Goal: Understand process/instructions: Learn about a topic

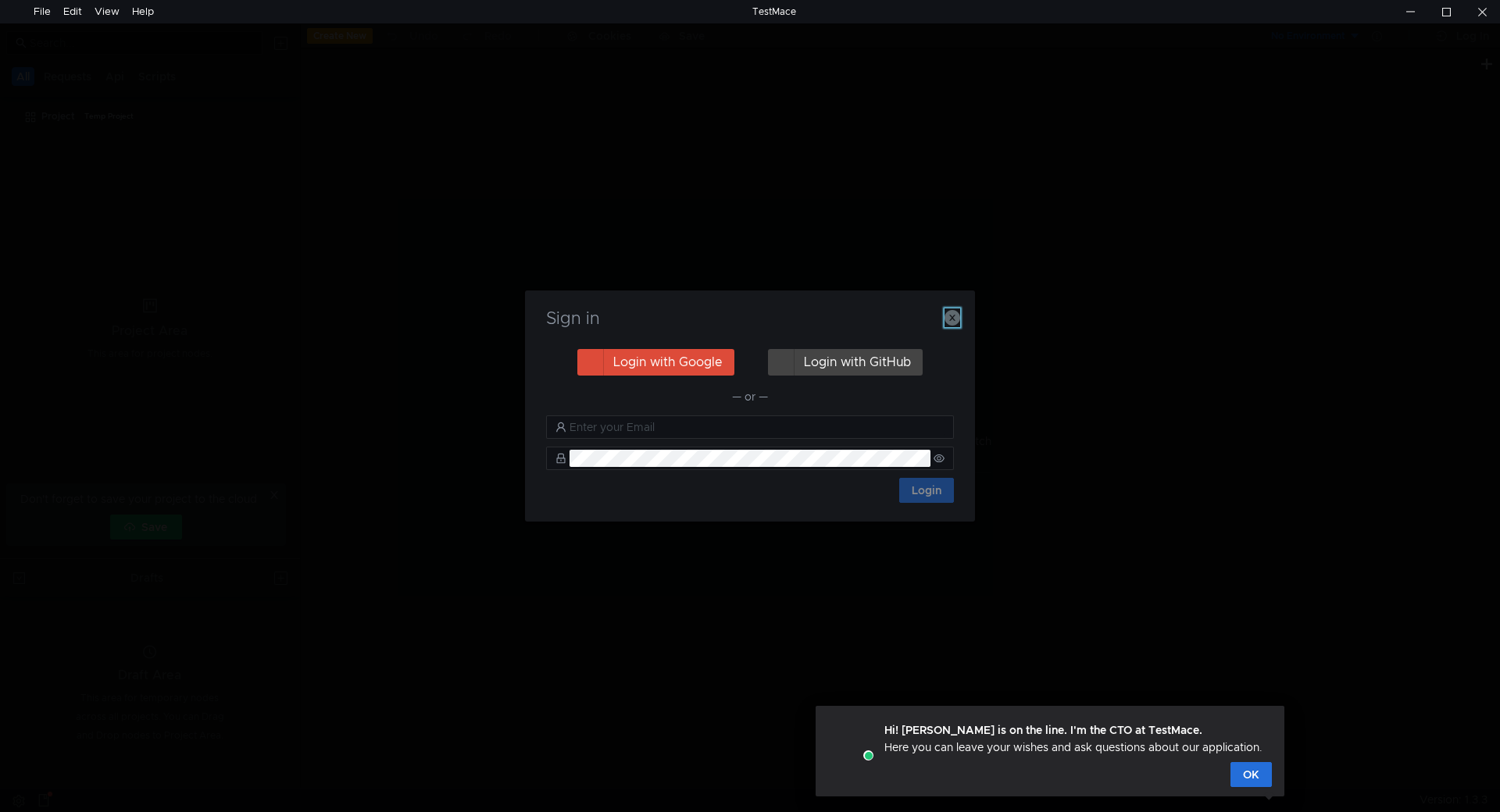
click at [954, 319] on icon "button" at bounding box center [952, 318] width 16 height 15
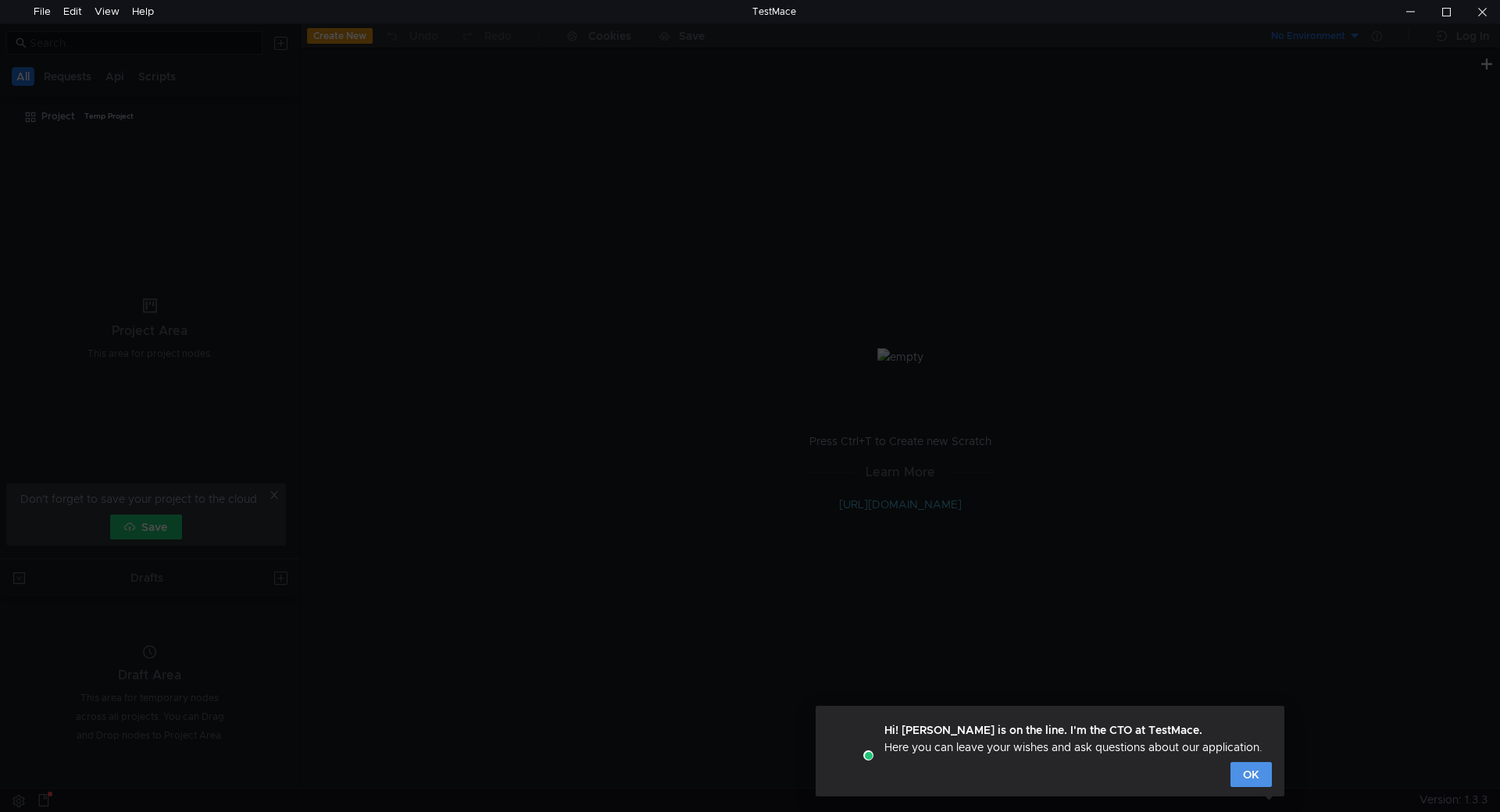
click at [1247, 775] on button "OK" at bounding box center [1251, 774] width 41 height 25
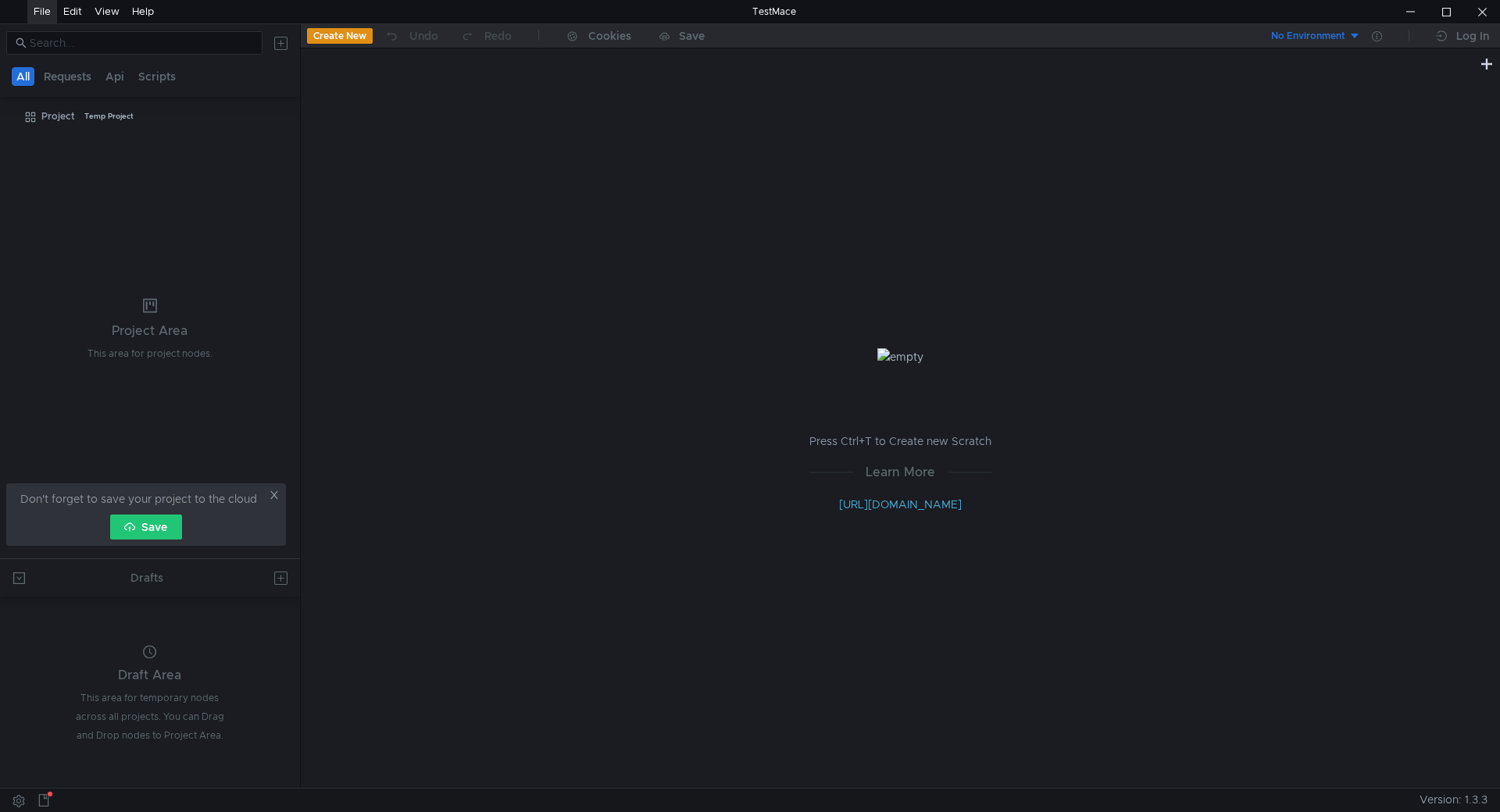
click at [36, 9] on div "File" at bounding box center [42, 11] width 17 height 23
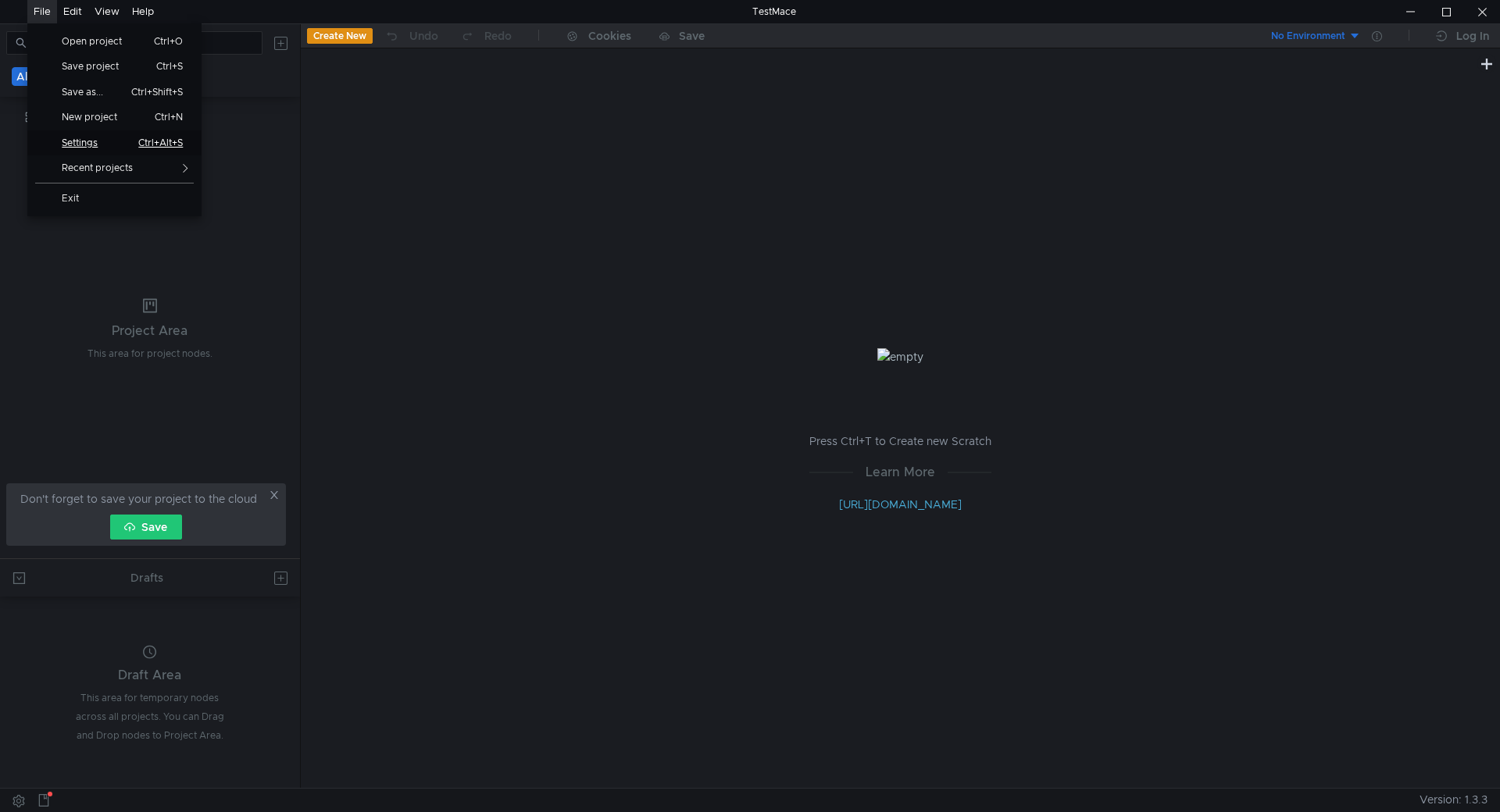
click at [97, 146] on span "Settings" at bounding box center [86, 142] width 68 height 9
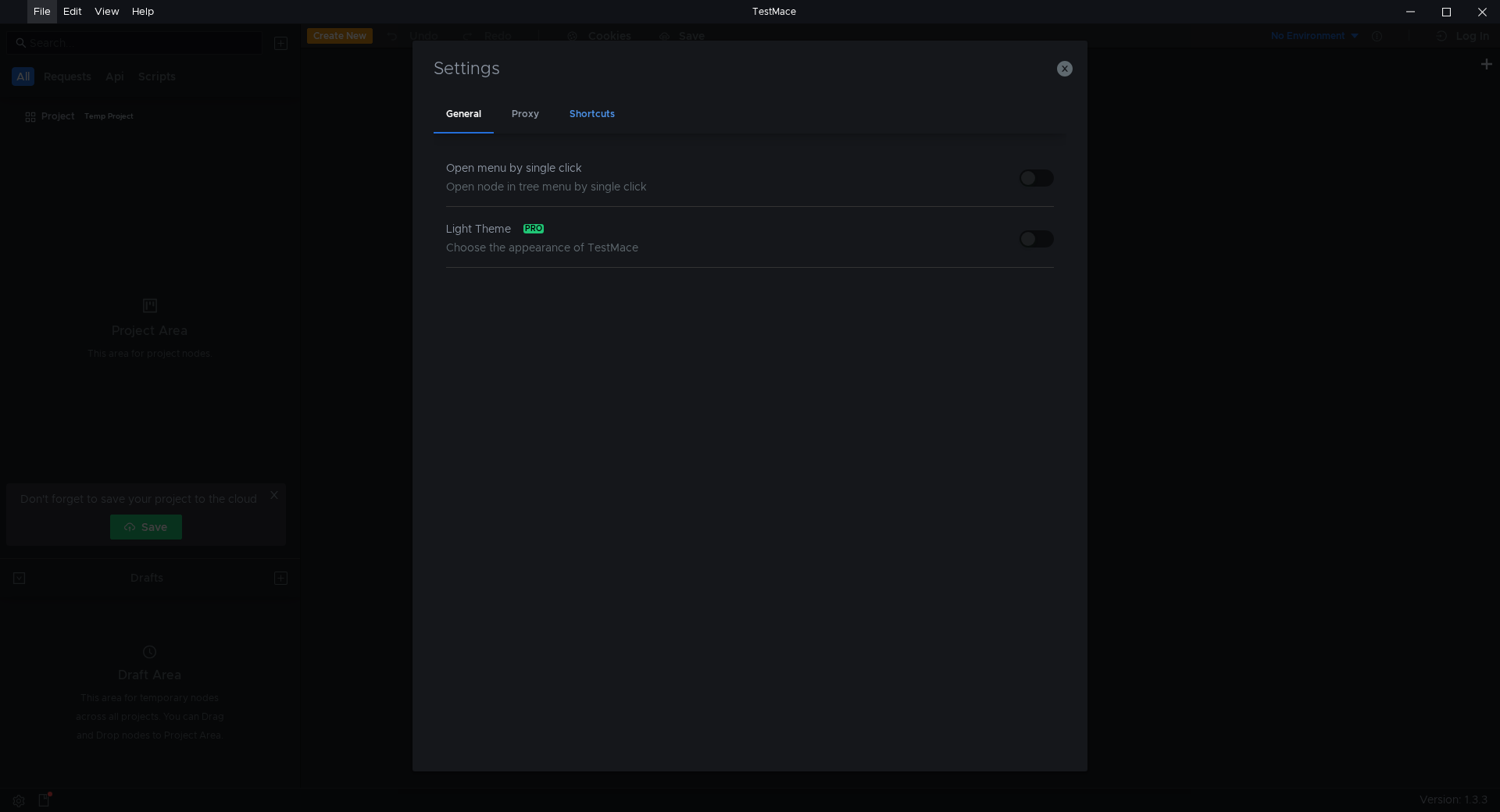
drag, startPoint x: 525, startPoint y: 121, endPoint x: 570, endPoint y: 121, distance: 45.0
click at [525, 121] on div "Proxy" at bounding box center [525, 115] width 53 height 37
click at [572, 120] on div "Shortcuts" at bounding box center [592, 115] width 71 height 37
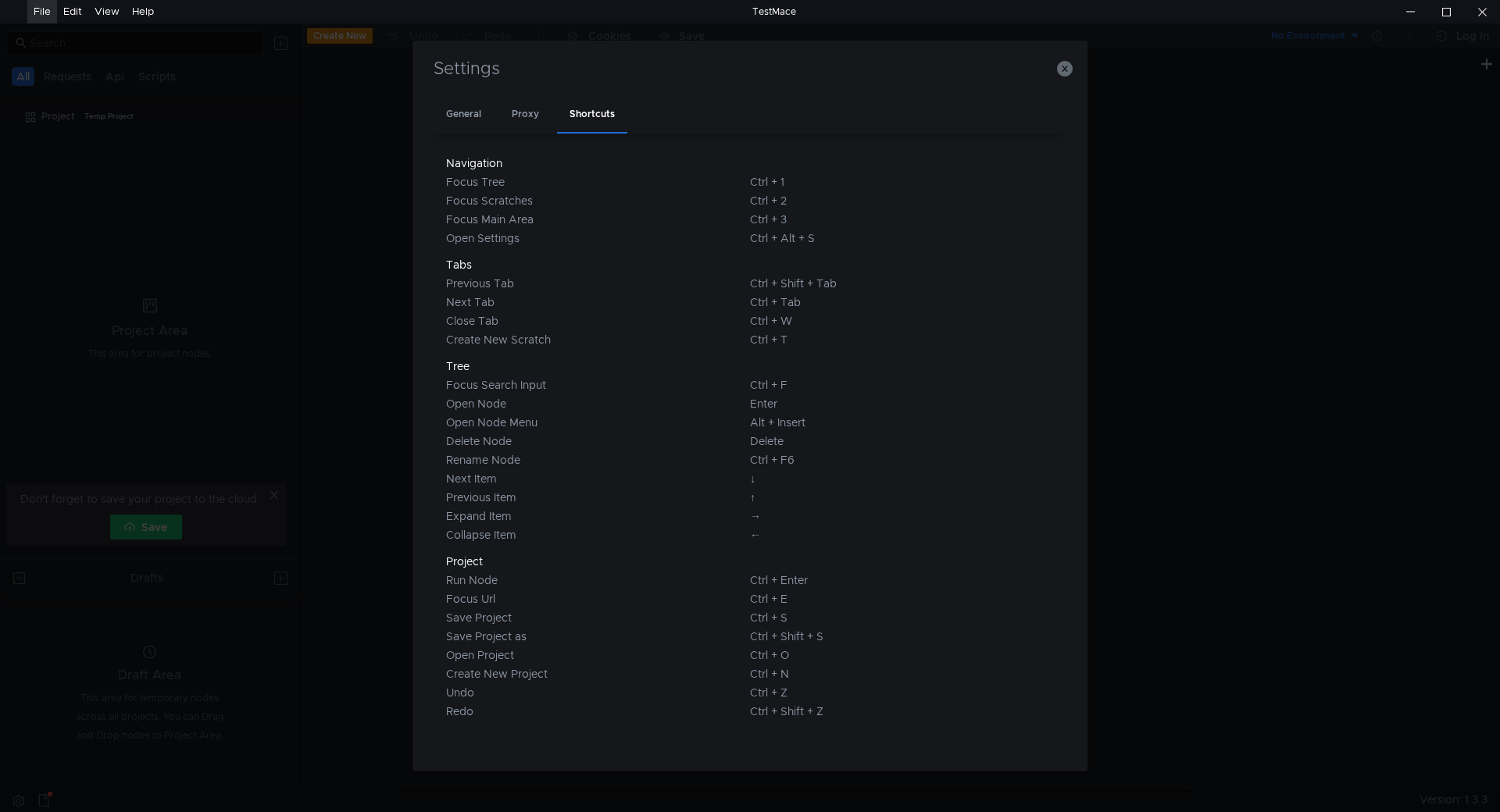
click at [1067, 77] on h3 "Settings" at bounding box center [750, 69] width 638 height 19
click at [1055, 71] on h3 "Settings" at bounding box center [750, 69] width 638 height 19
click at [1069, 71] on icon "button" at bounding box center [1065, 69] width 16 height 15
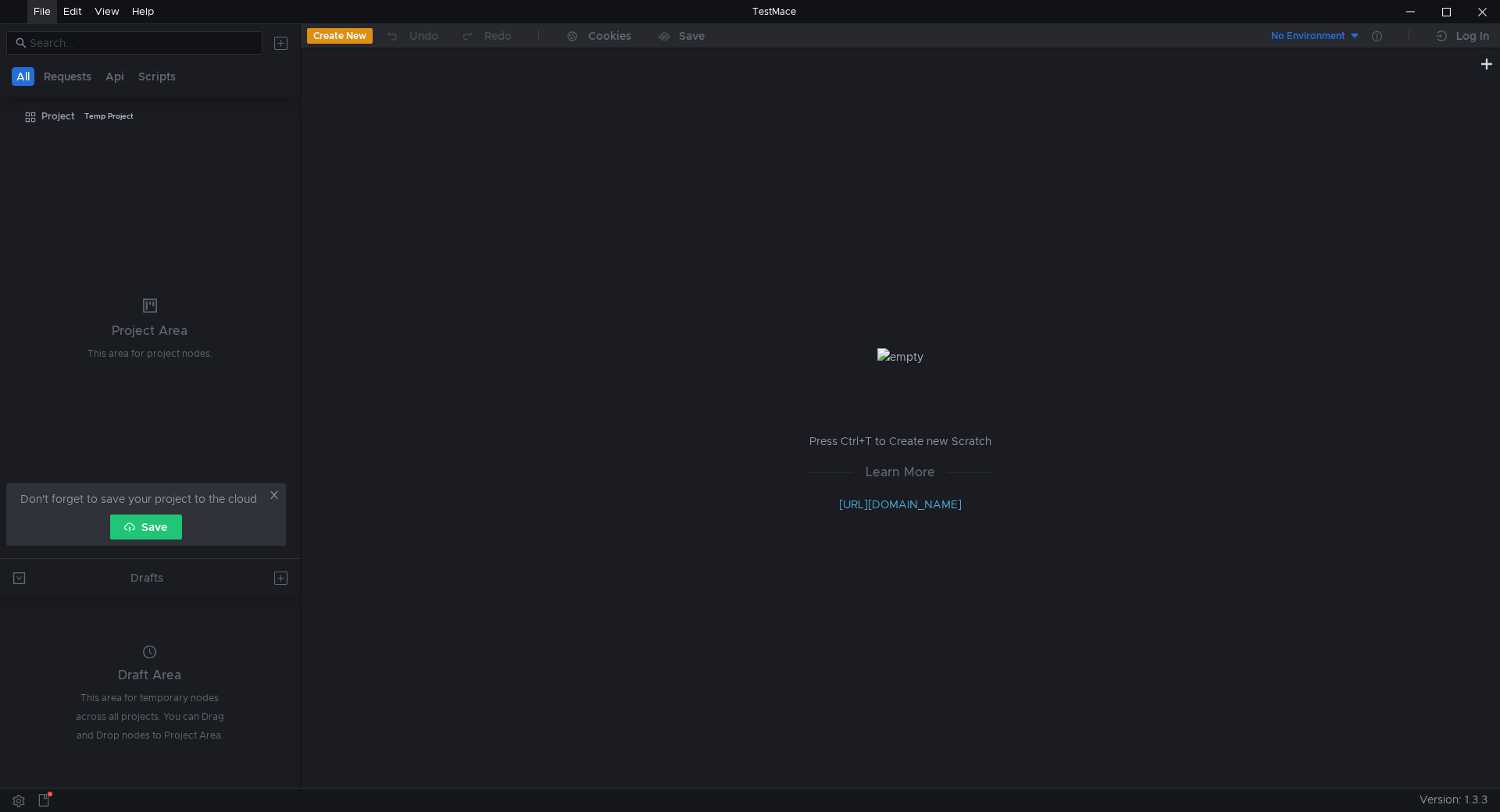
click at [22, 807] on button at bounding box center [18, 800] width 25 height 23
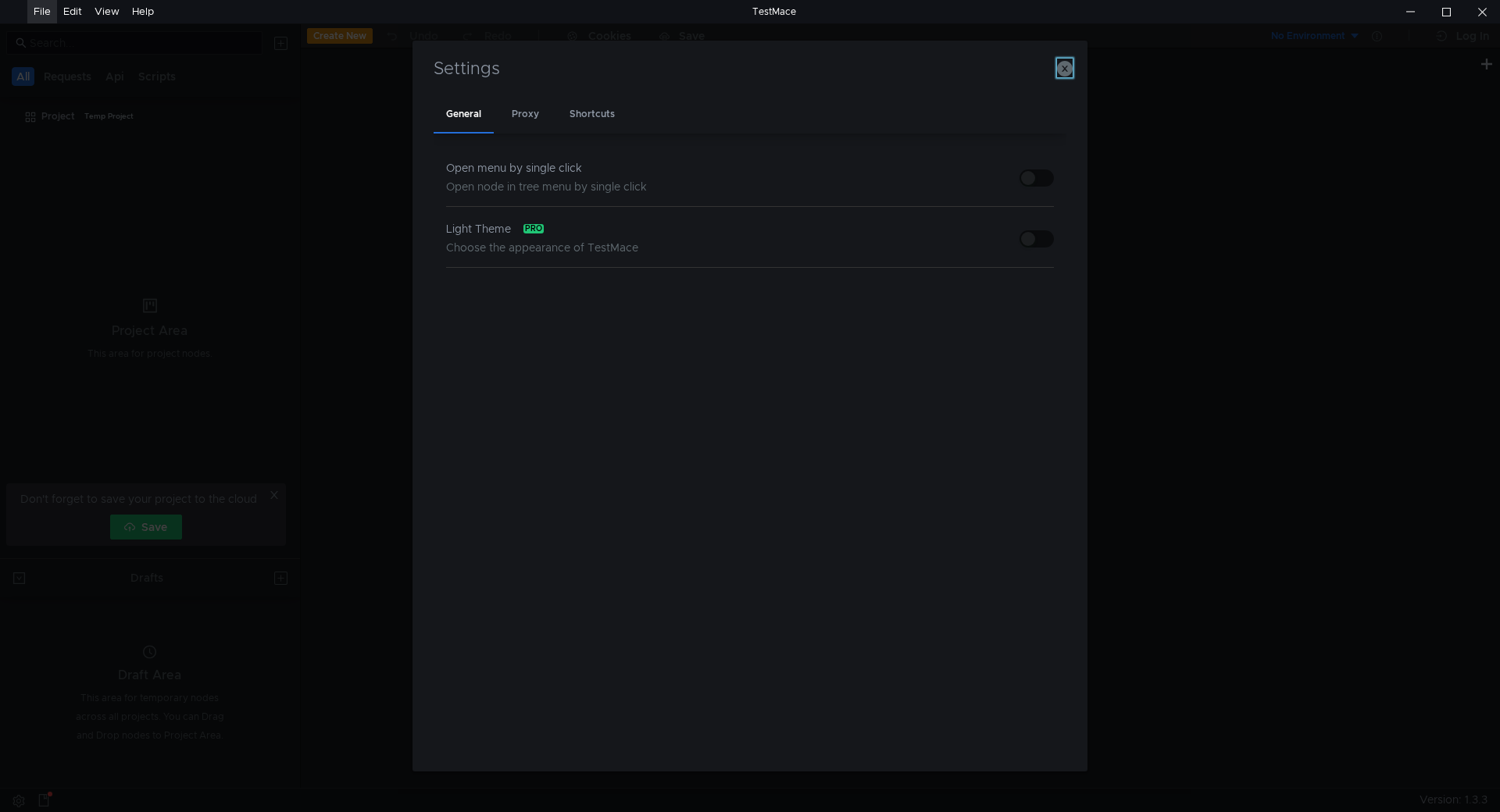
click at [1063, 68] on icon "button" at bounding box center [1065, 69] width 16 height 15
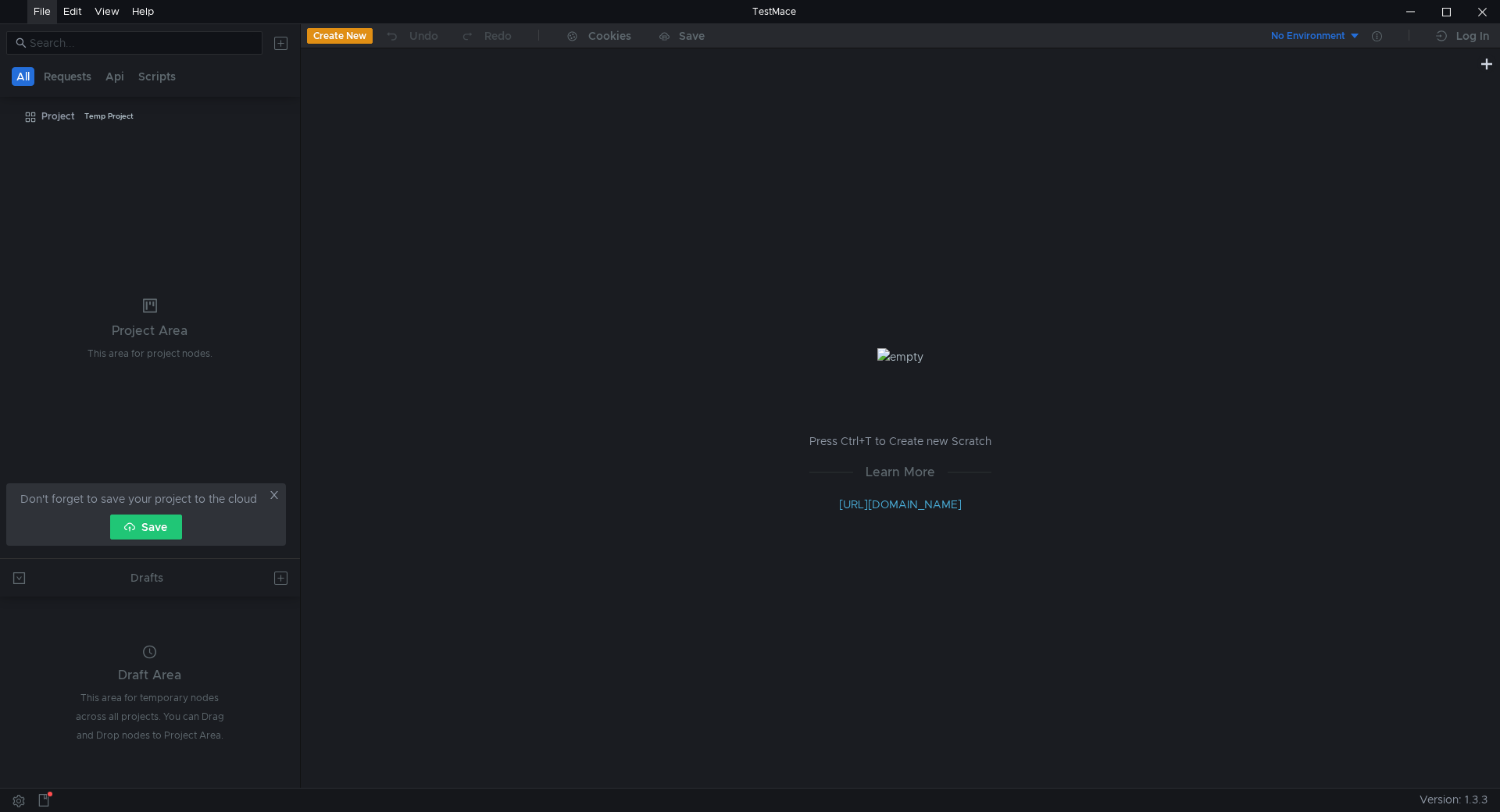
click at [348, 33] on button "Create New" at bounding box center [339, 36] width 65 height 15
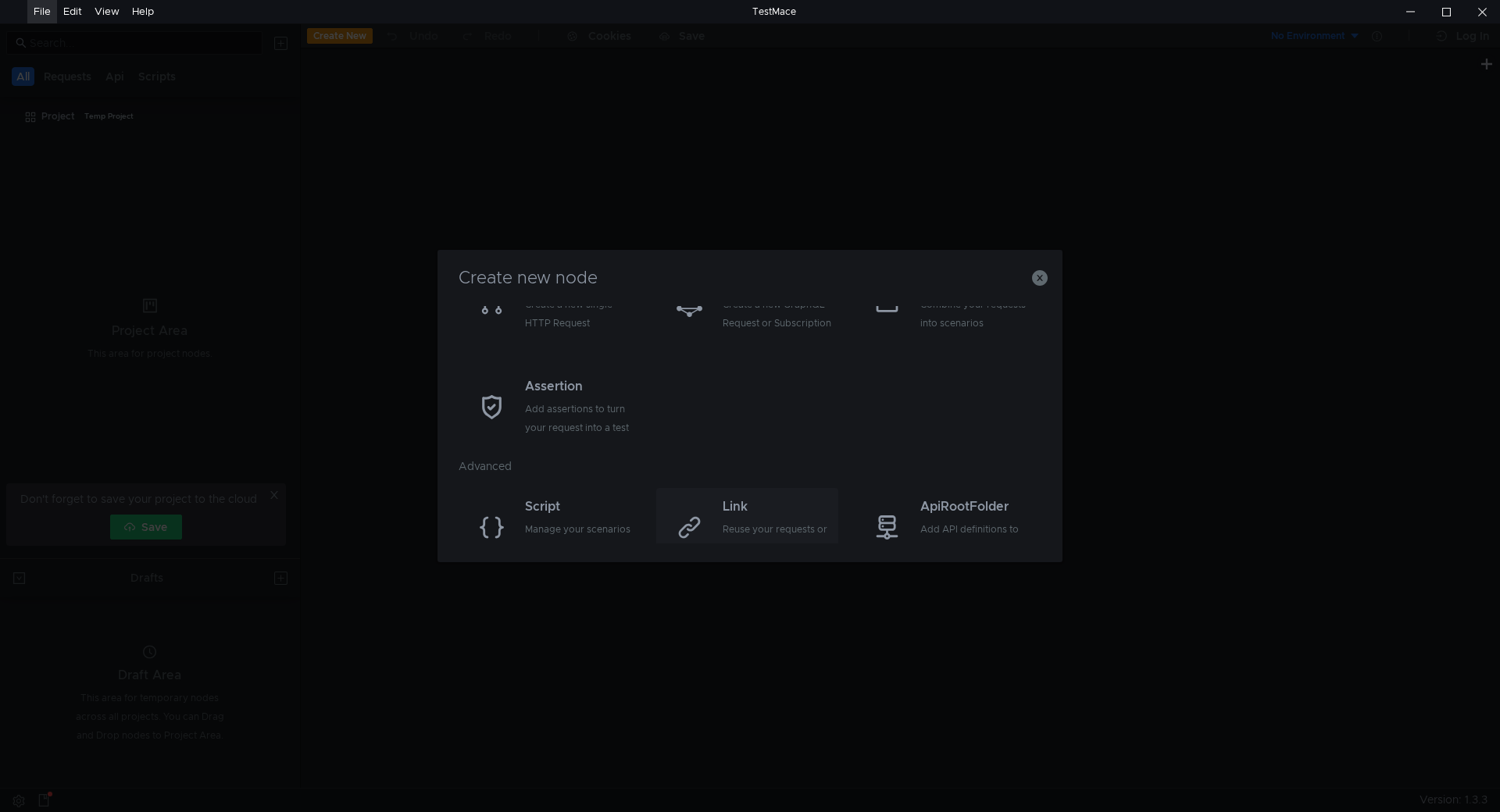
scroll to position [123, 0]
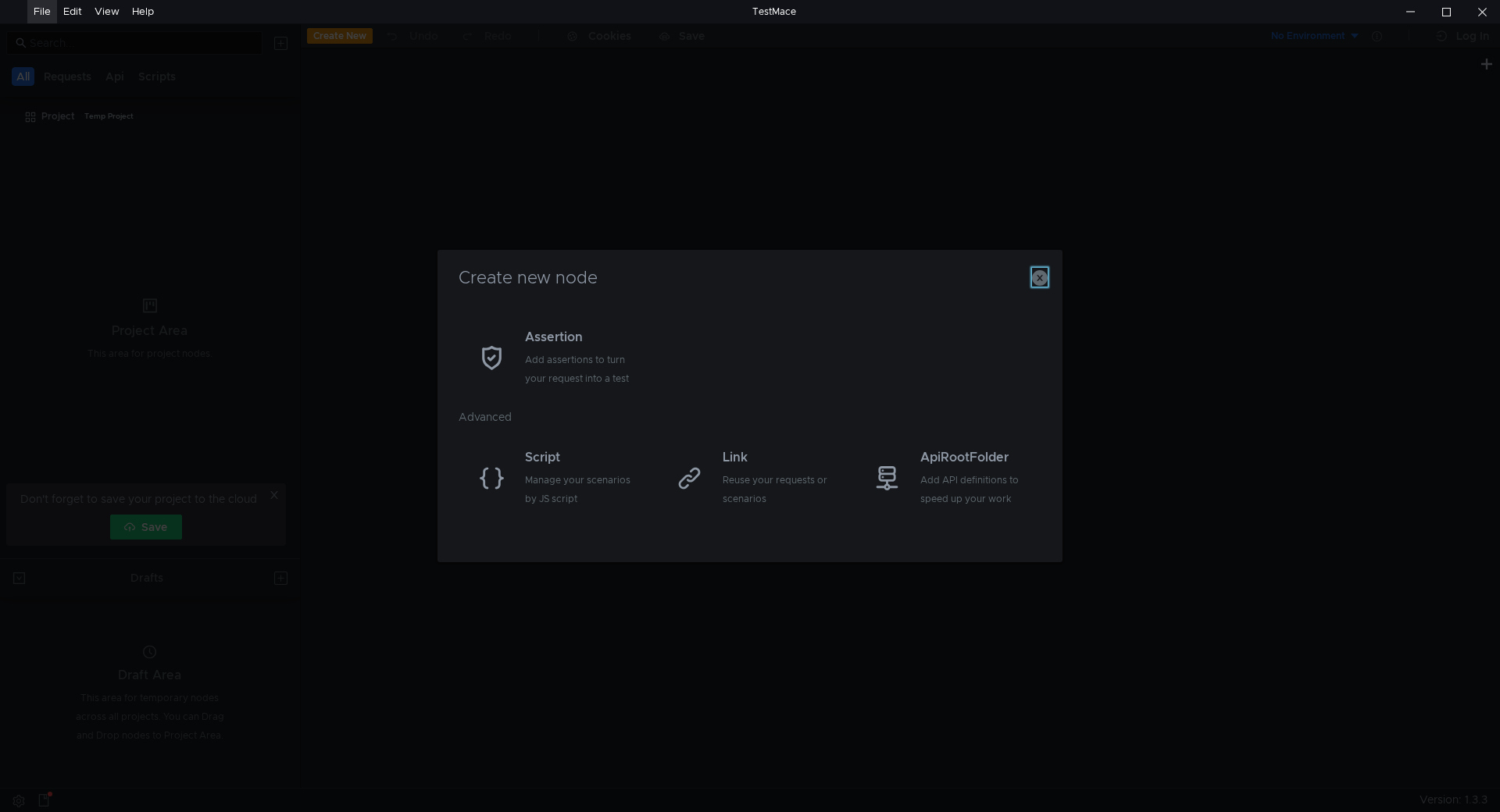
click at [1036, 282] on icon "button" at bounding box center [1040, 278] width 16 height 15
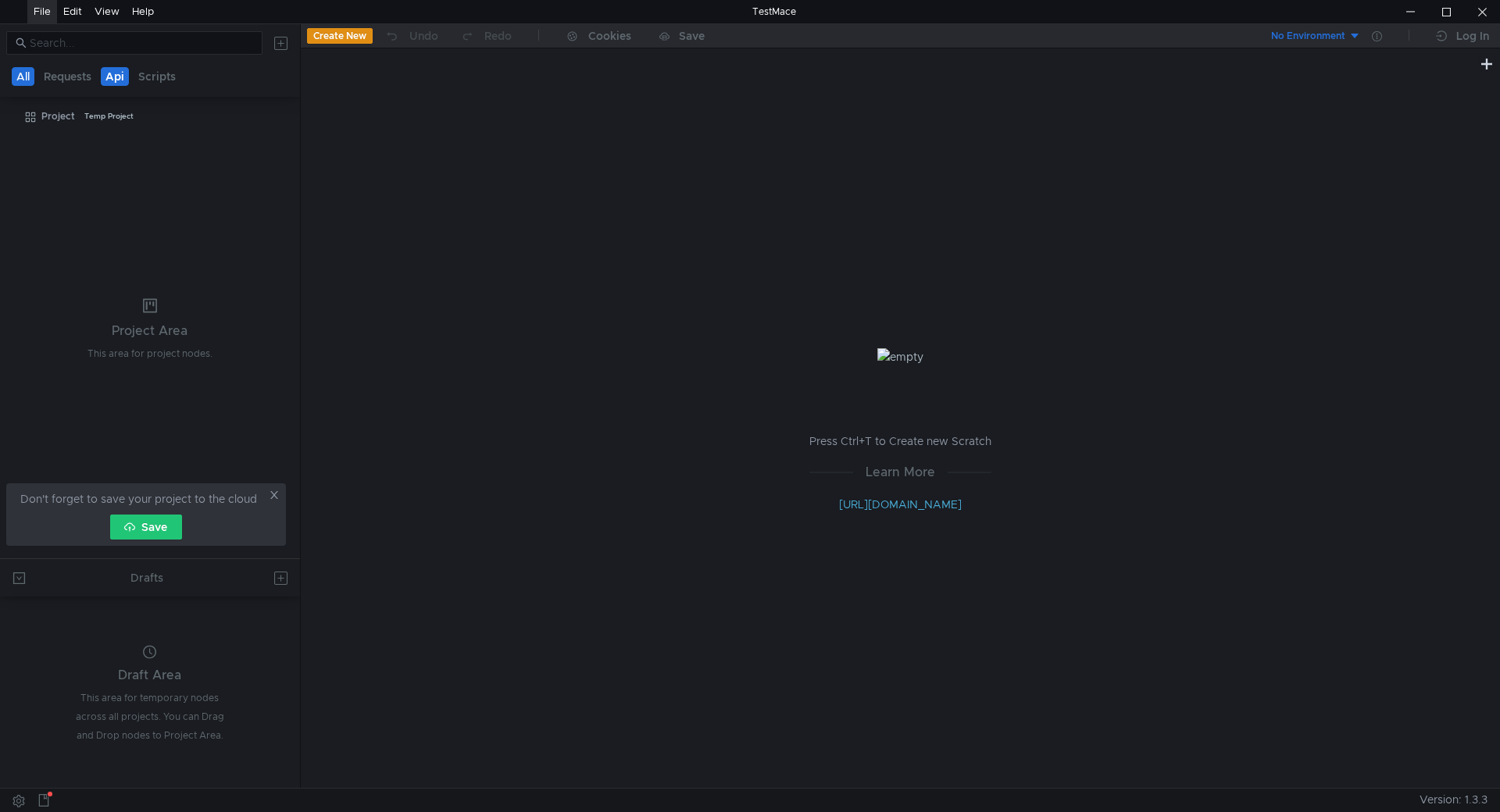
click at [119, 74] on button "Api" at bounding box center [115, 77] width 28 height 19
click at [277, 494] on icon at bounding box center [274, 494] width 11 height 11
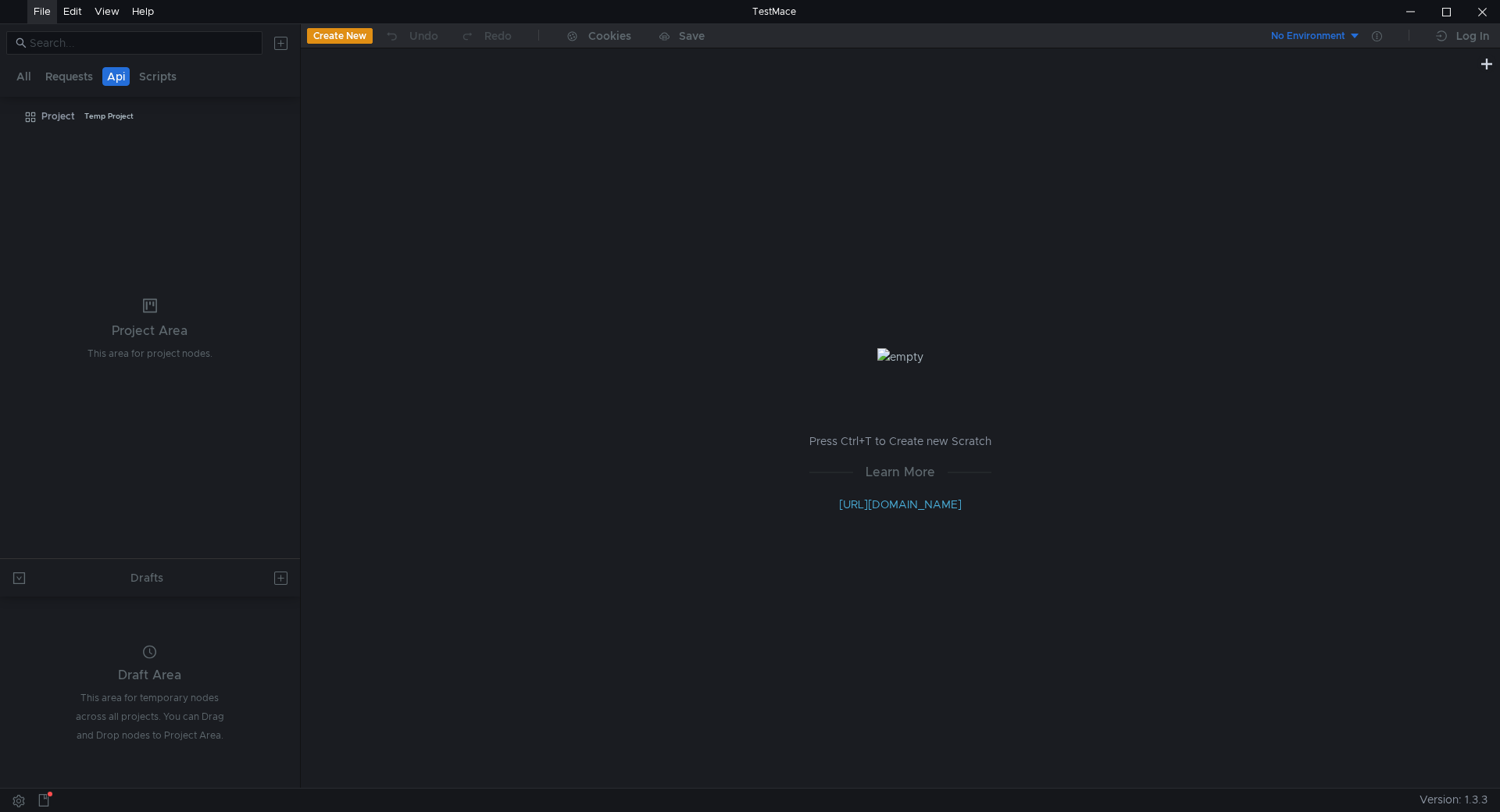
click at [354, 34] on button "Create New" at bounding box center [339, 36] width 65 height 15
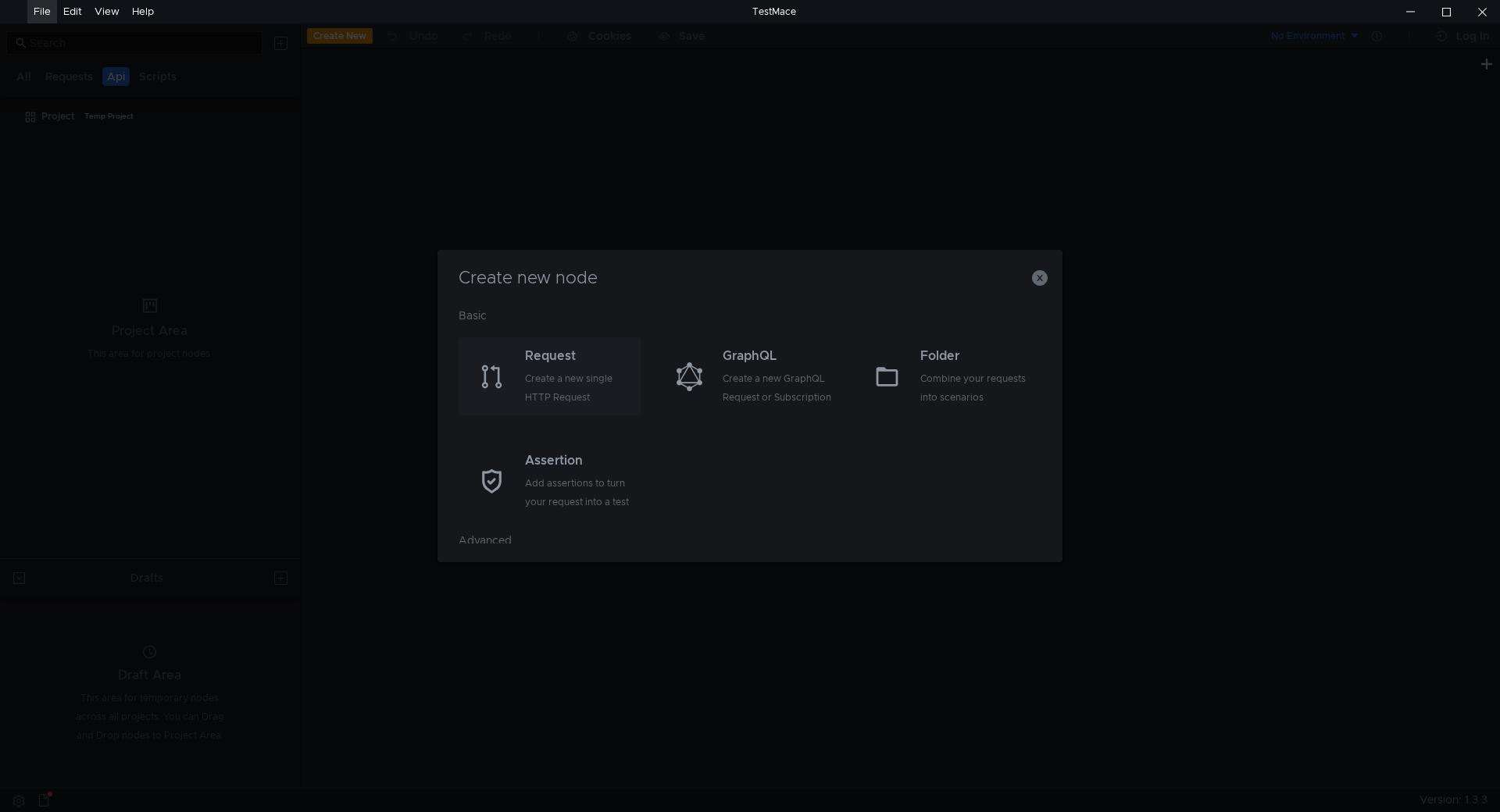
click at [551, 378] on div "Create a new single HTTP Request" at bounding box center [581, 388] width 112 height 38
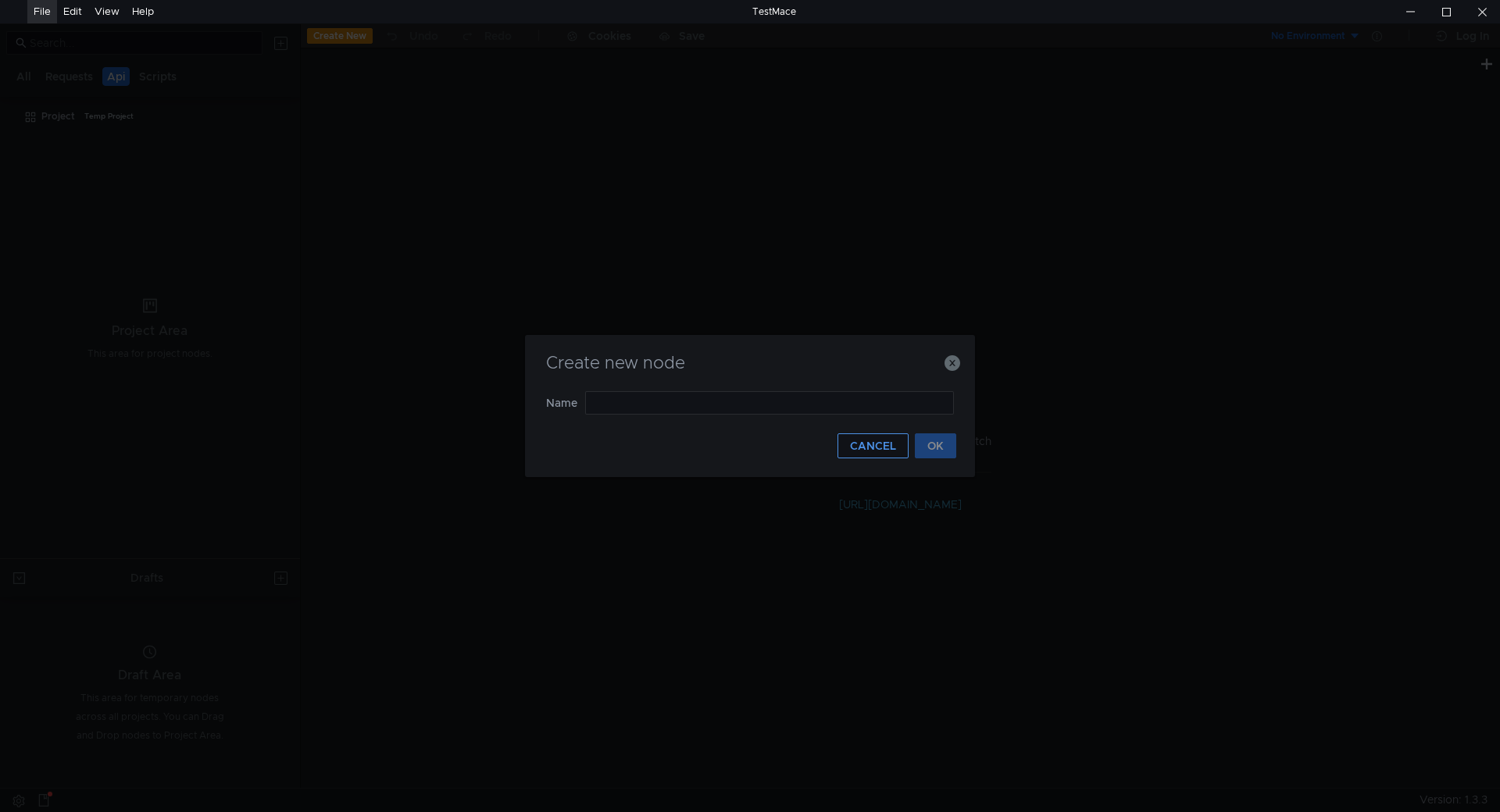
click at [868, 452] on button "CANCEL" at bounding box center [873, 445] width 71 height 25
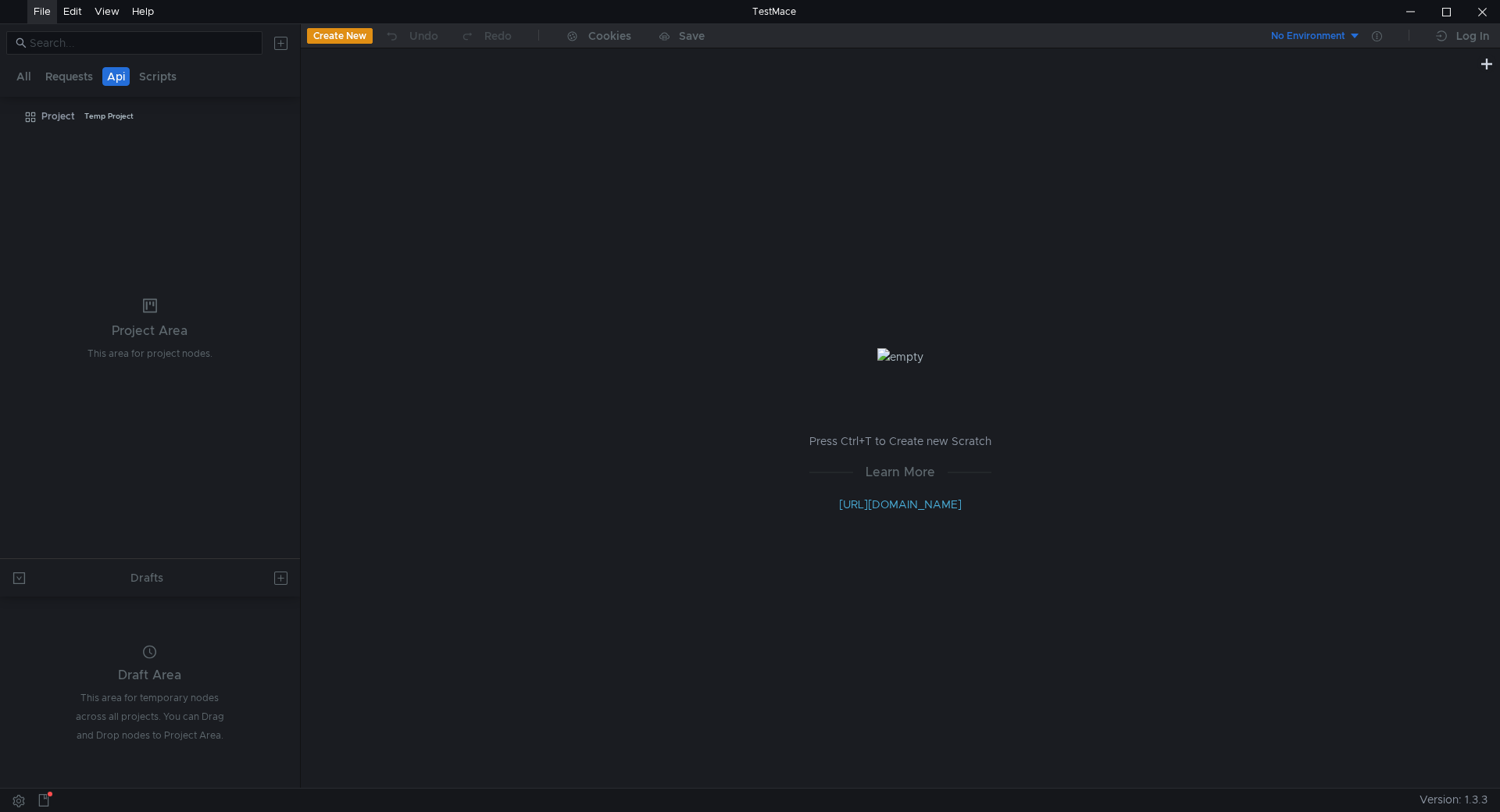
click at [355, 40] on button "Create New" at bounding box center [339, 36] width 65 height 15
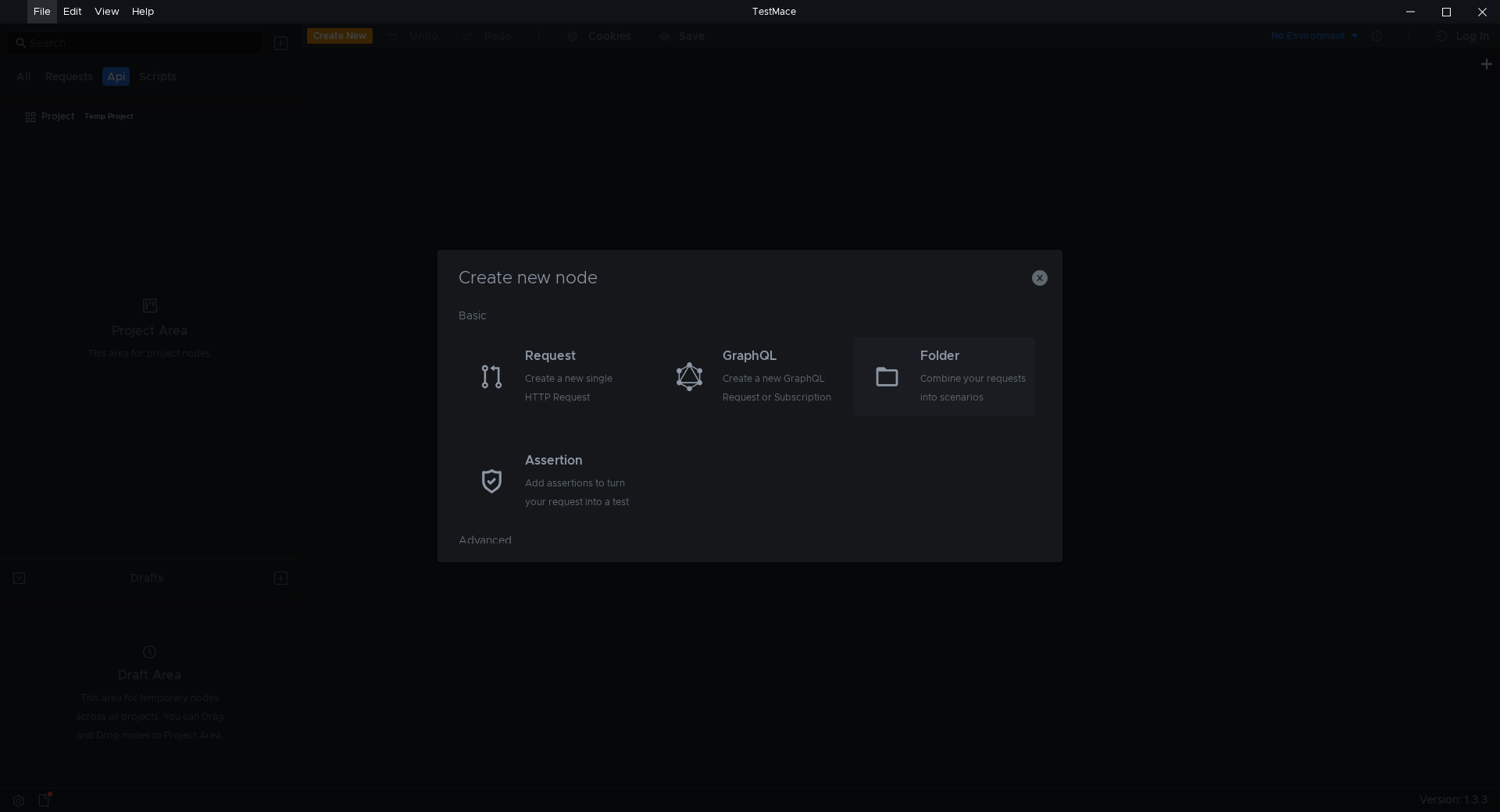
click at [952, 394] on div "Combine your requests into scenarios" at bounding box center [976, 388] width 112 height 38
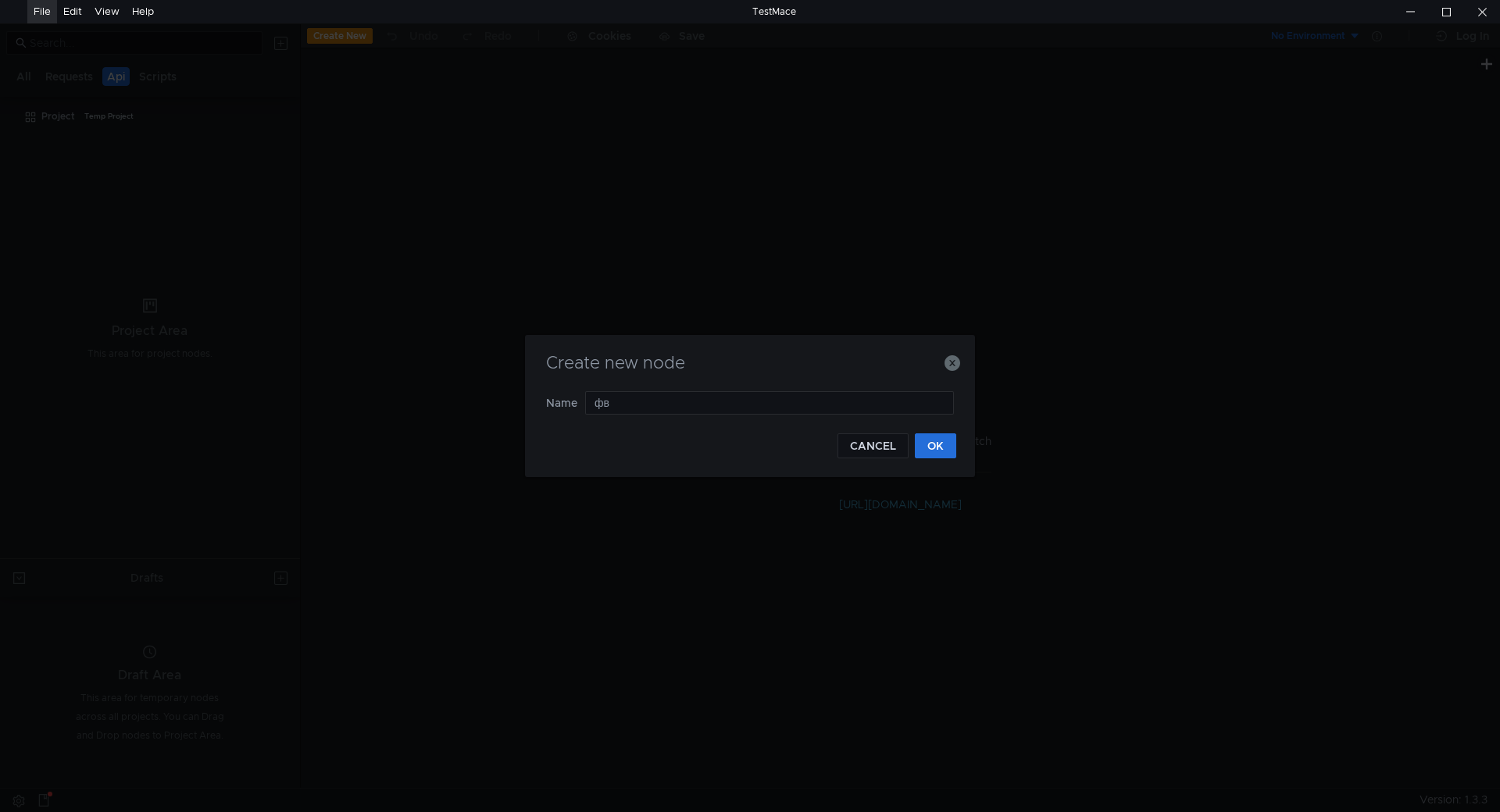
type input "ф"
type input "рк фыыышыеуте"
type input "куфскгеук_фш"
type input "к"
type input "у"
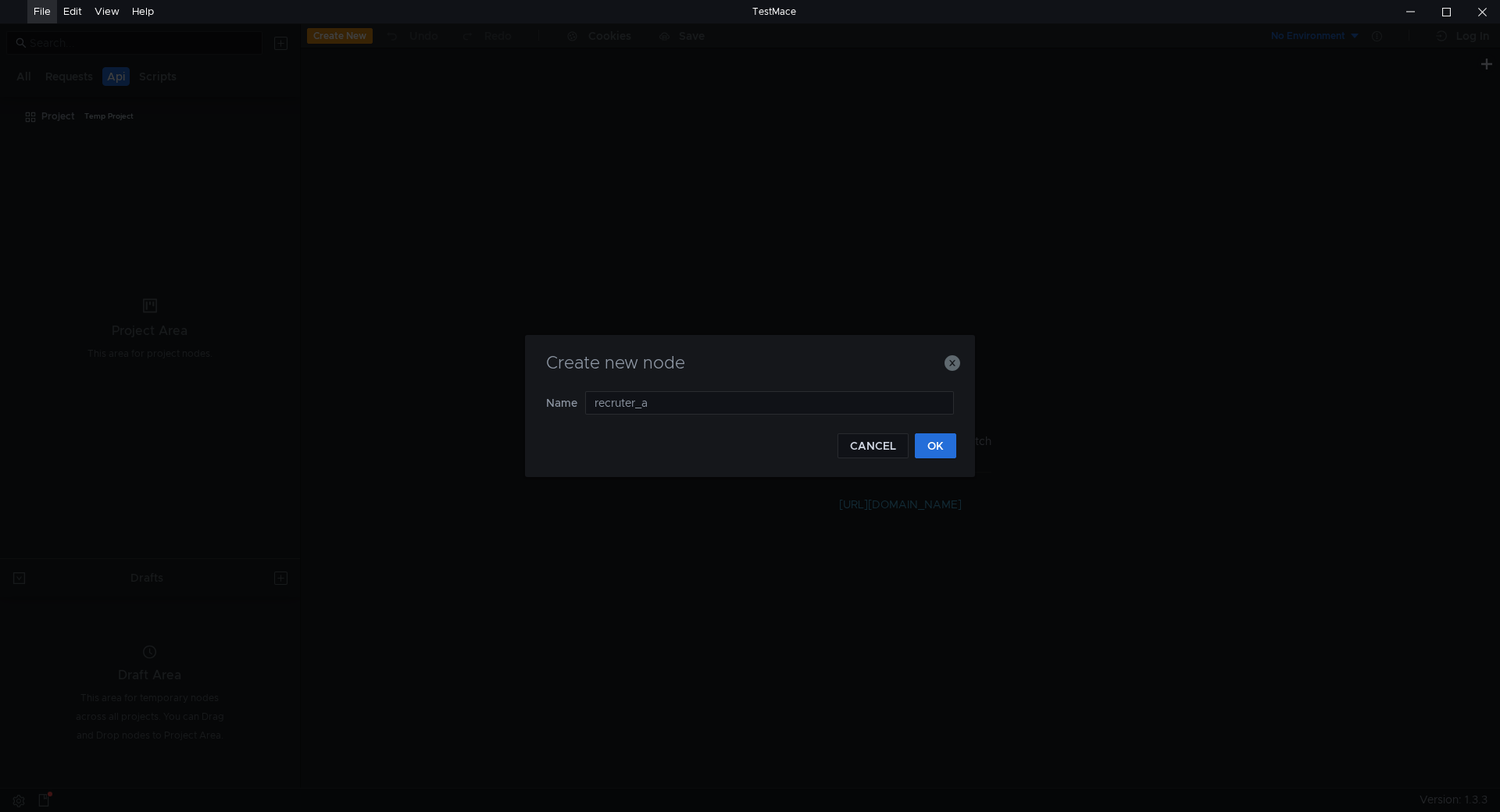
type input "recruter_ai"
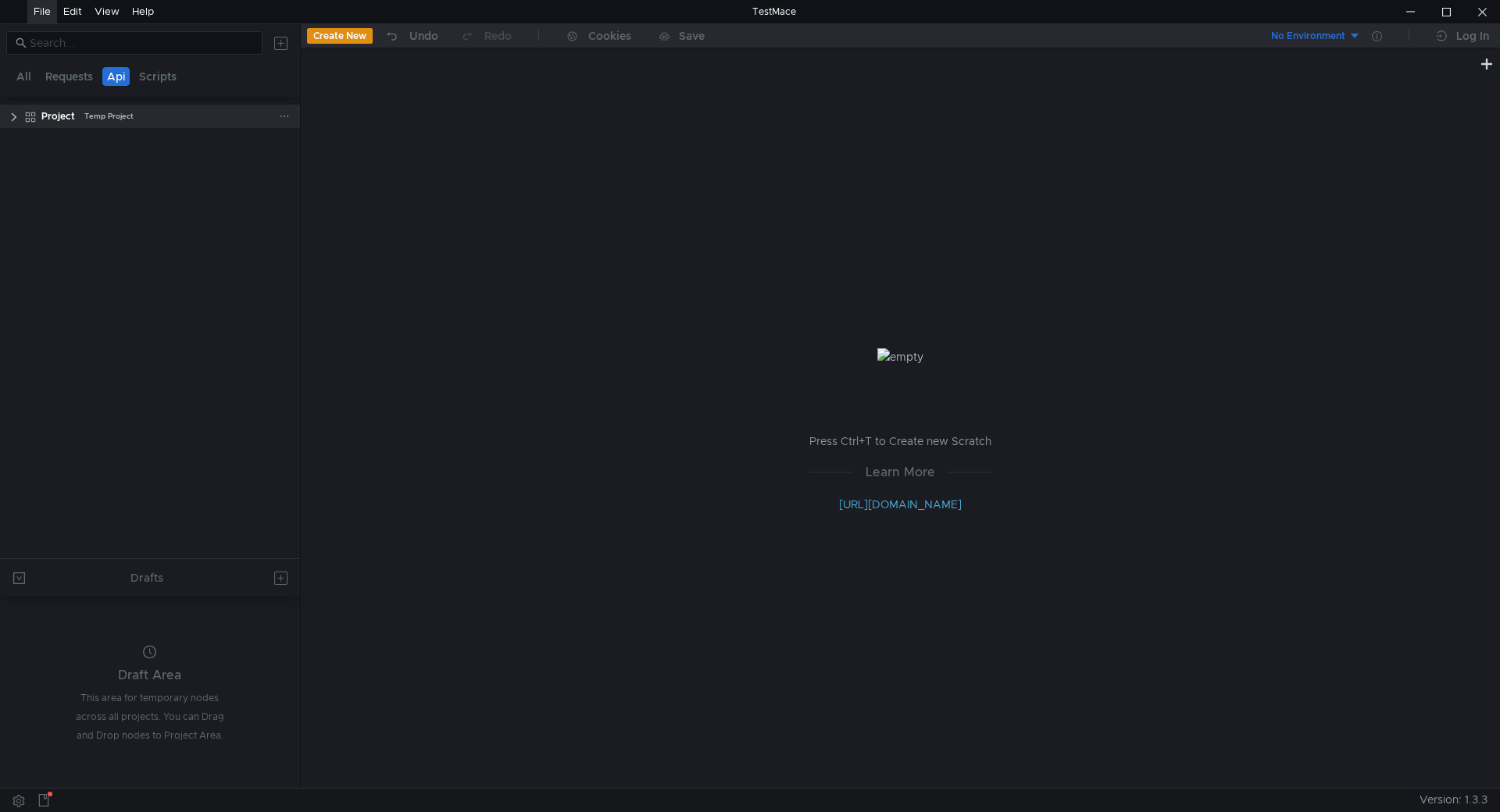
click at [12, 117] on clr-icon at bounding box center [14, 117] width 13 height 13
click at [47, 132] on app-tree-icon at bounding box center [40, 140] width 17 height 23
click at [47, 134] on app-tree-icon at bounding box center [40, 140] width 17 height 23
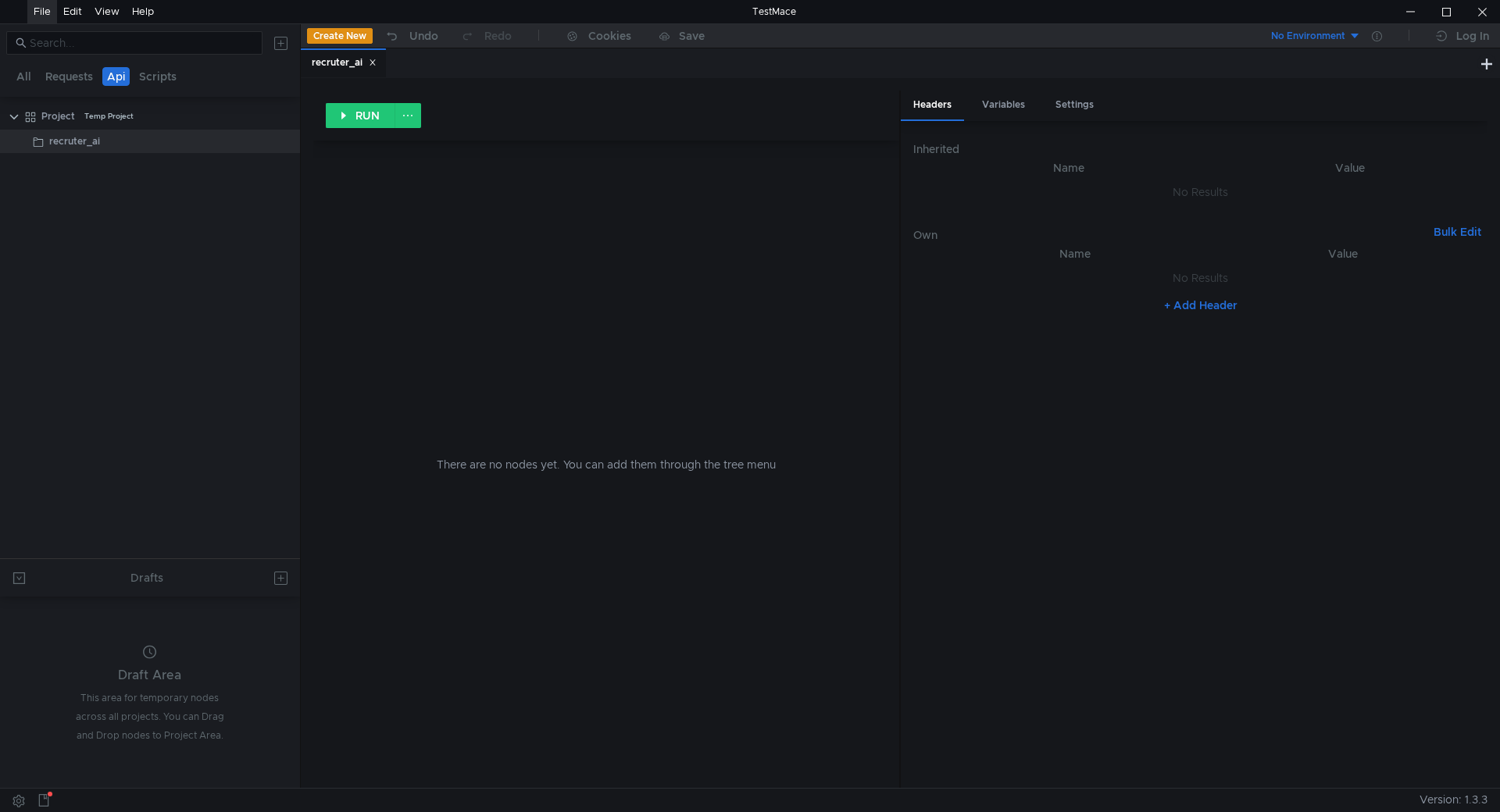
drag, startPoint x: 82, startPoint y: 145, endPoint x: 526, endPoint y: 171, distance: 444.8
click at [526, 171] on div "There are no nodes yet. You can add them through the tree menu" at bounding box center [606, 464] width 549 height 648
click at [405, 113] on button at bounding box center [408, 115] width 27 height 25
click at [472, 197] on div at bounding box center [750, 406] width 1500 height 812
click at [47, 795] on icon at bounding box center [44, 800] width 10 height 13
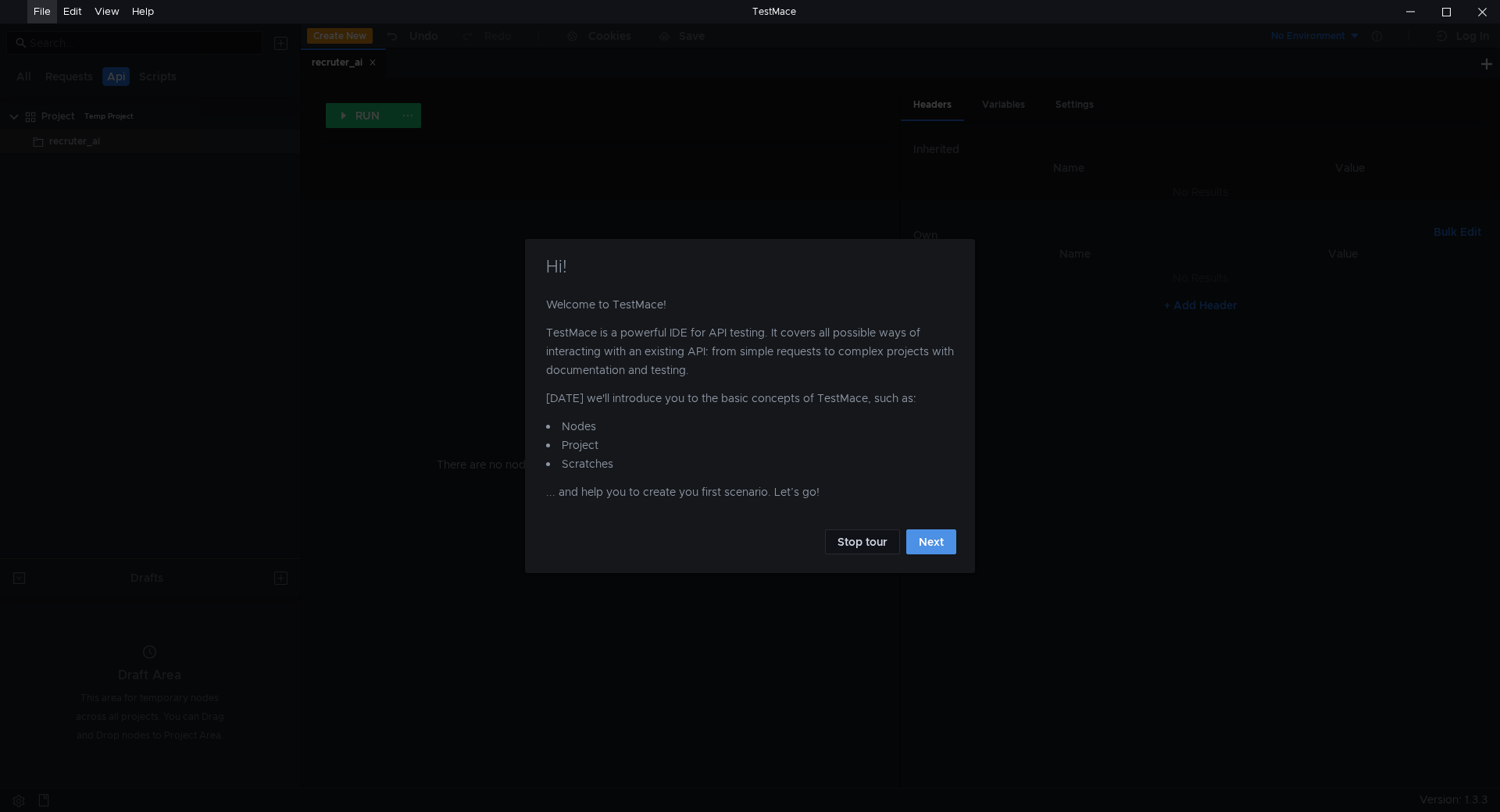
click at [942, 547] on button "Next" at bounding box center [931, 542] width 50 height 25
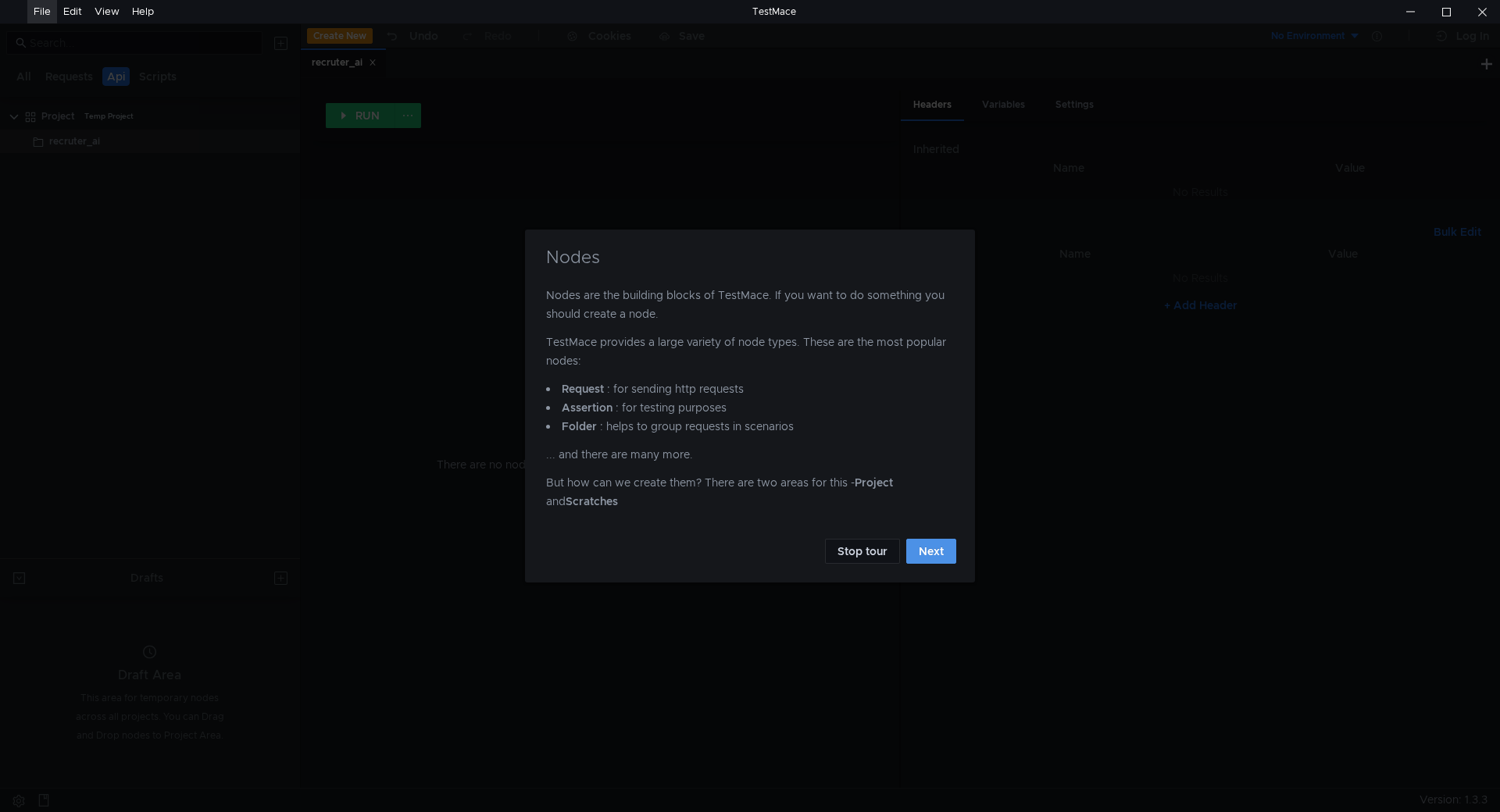
click at [942, 549] on button "Next" at bounding box center [931, 551] width 50 height 25
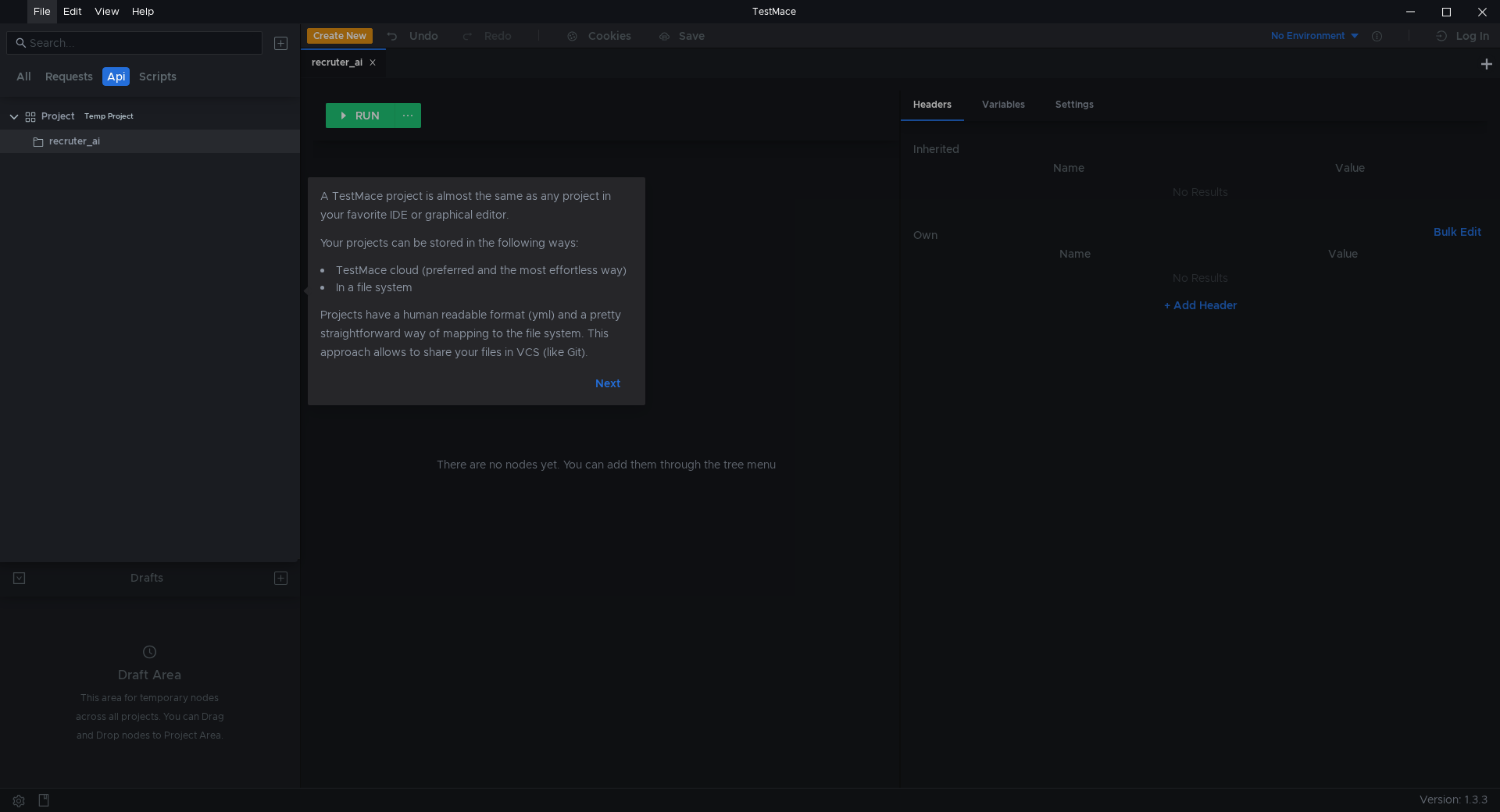
click at [620, 391] on button "Next" at bounding box center [607, 383] width 50 height 25
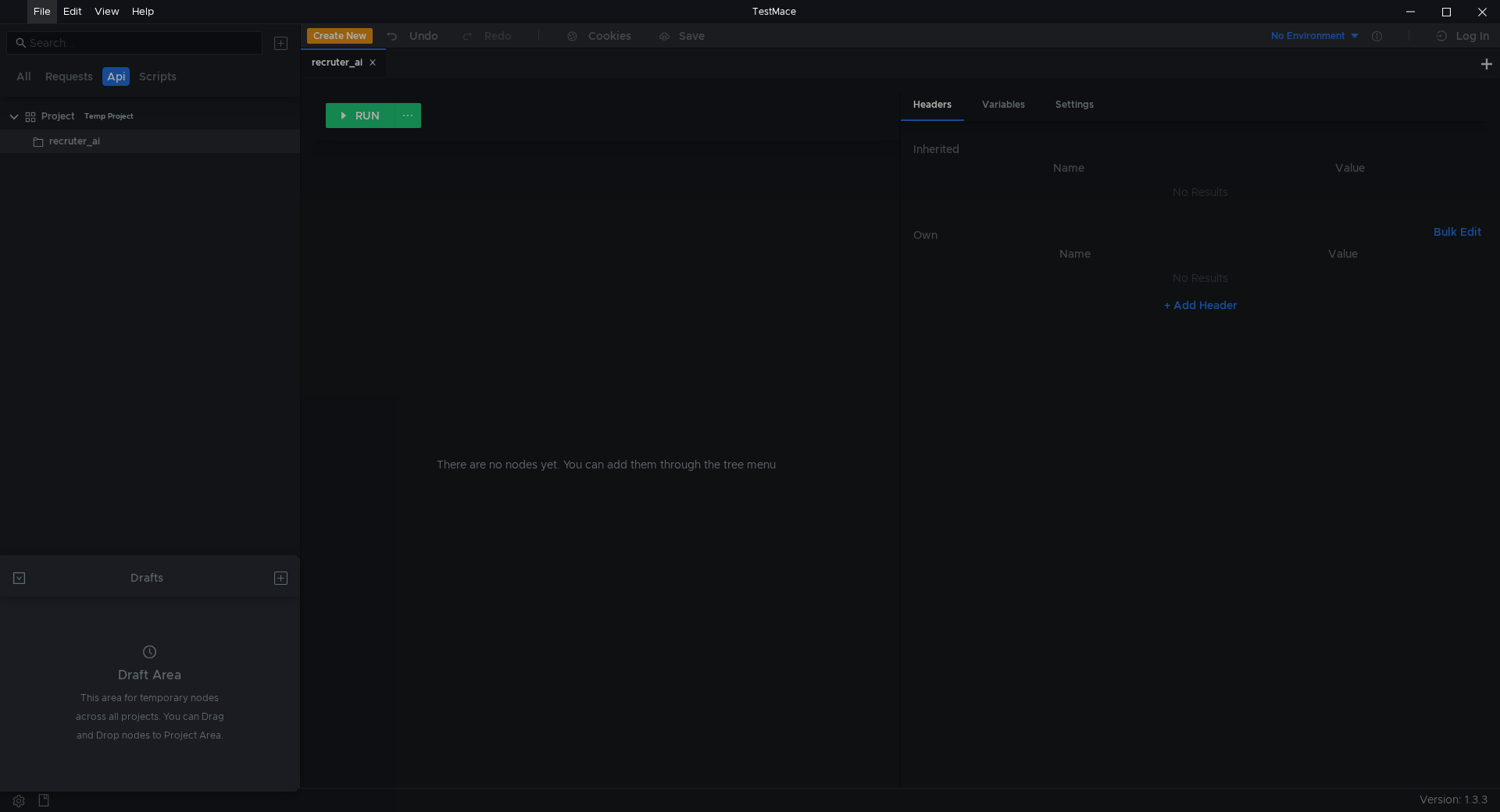
click at [123, 347] on div at bounding box center [750, 406] width 1500 height 812
click at [533, 244] on div at bounding box center [750, 406] width 1500 height 812
click at [166, 733] on div "Draft Area This area for temporary nodes across all projects. You can Drag and …" at bounding box center [150, 695] width 150 height 101
click at [40, 804] on div at bounding box center [750, 406] width 1500 height 812
click at [267, 584] on app-add-button at bounding box center [278, 577] width 31 height 25
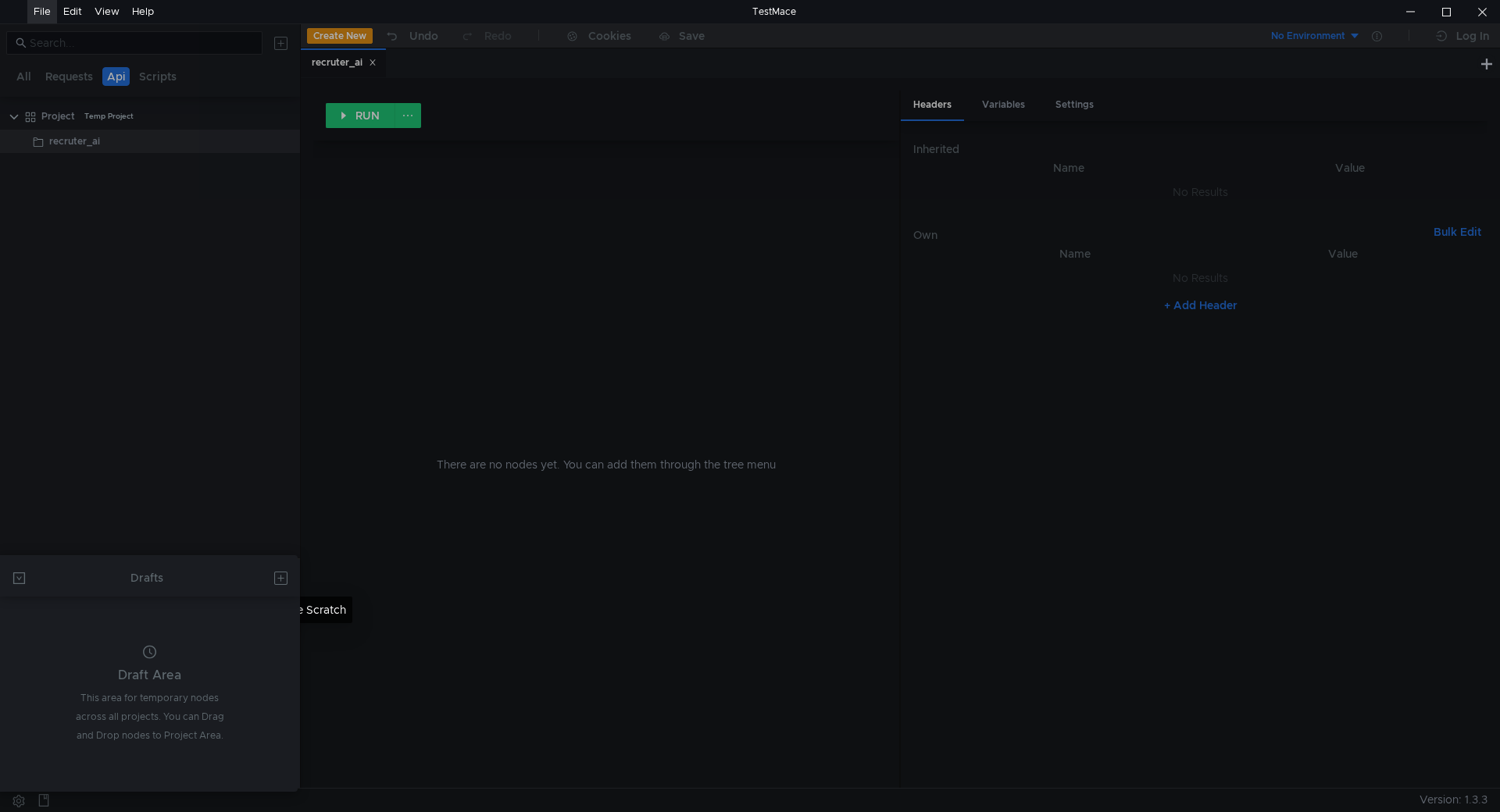
click at [277, 581] on button at bounding box center [281, 577] width 25 height 25
click at [585, 208] on div at bounding box center [750, 406] width 1500 height 812
click at [1477, 21] on div at bounding box center [1482, 11] width 36 height 23
